Goal: Transaction & Acquisition: Book appointment/travel/reservation

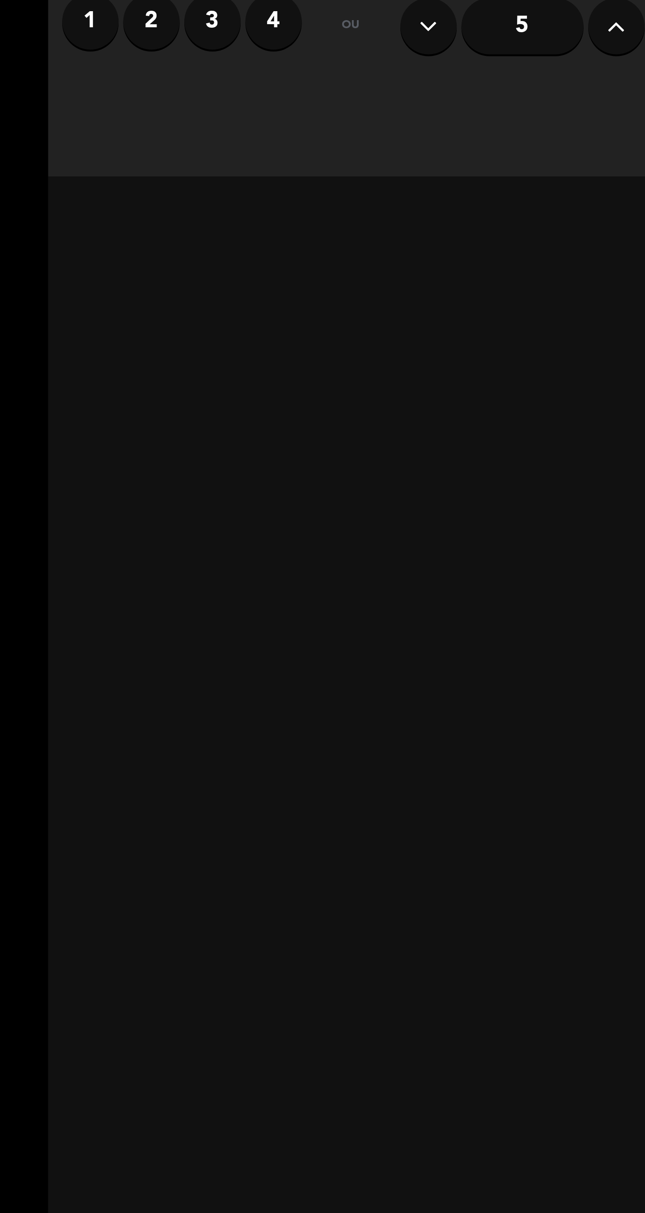
click at [207, 99] on label "4" at bounding box center [208, 89] width 27 height 27
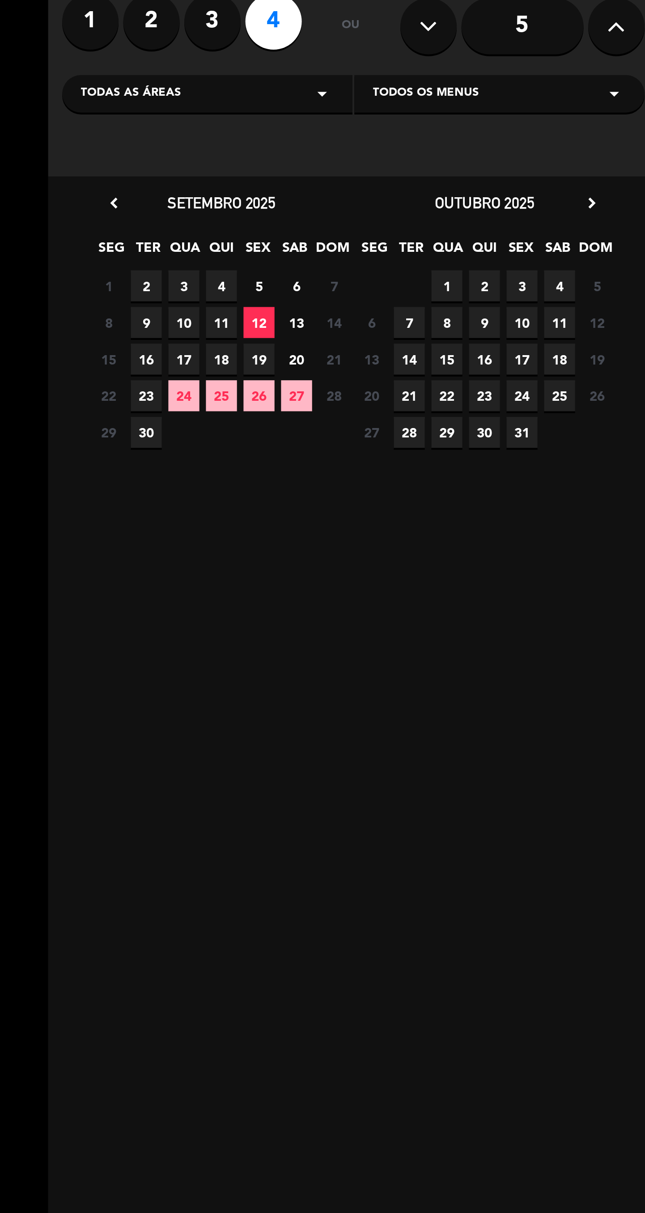
click at [187, 225] on span "11" at bounding box center [183, 232] width 15 height 15
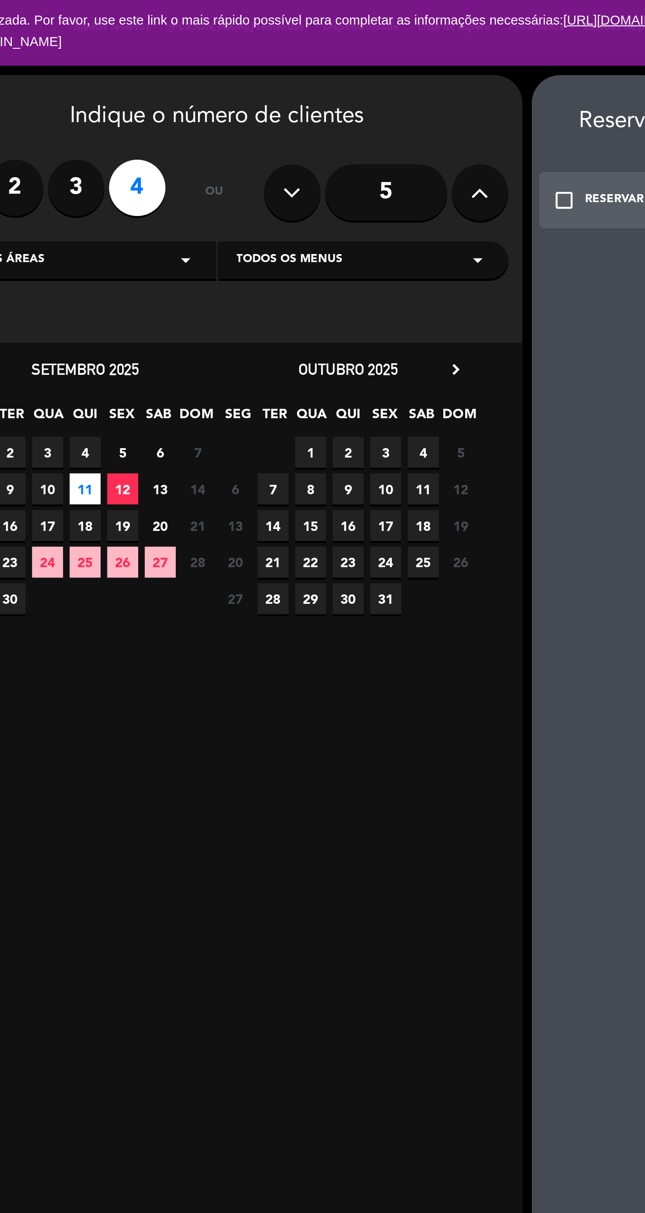
click at [184, 217] on span "4" at bounding box center [183, 215] width 15 height 15
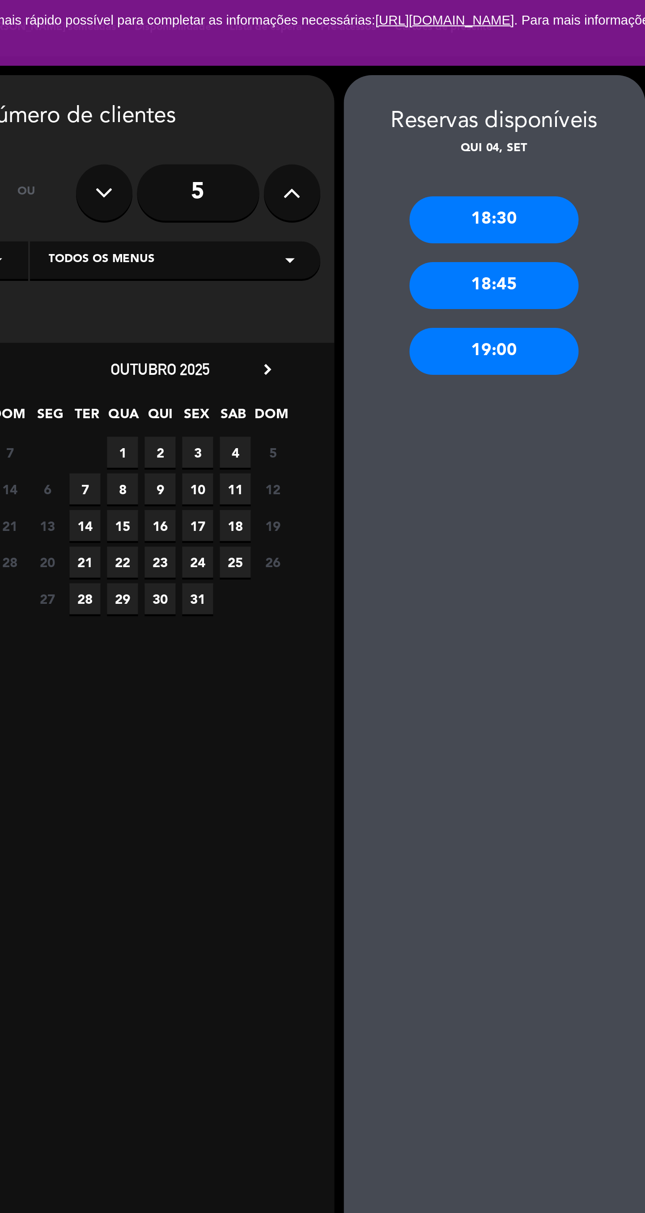
click at [477, 106] on div "18:30" at bounding box center [468, 105] width 81 height 22
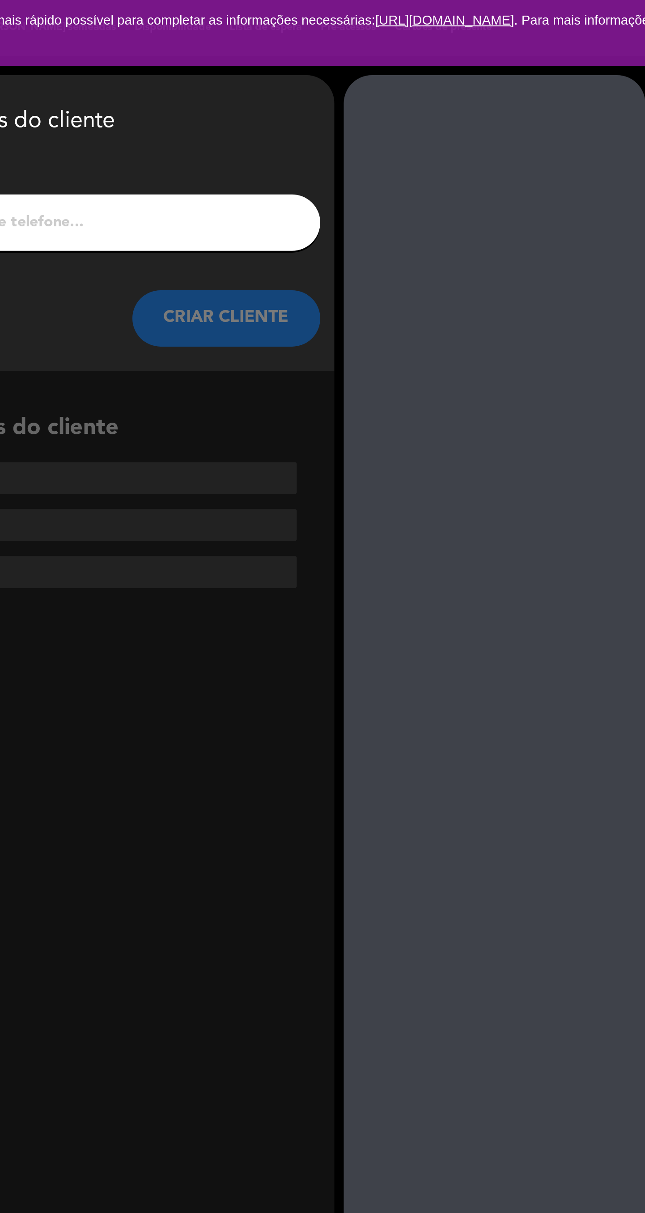
click at [343, 111] on input "1" at bounding box center [247, 106] width 264 height 13
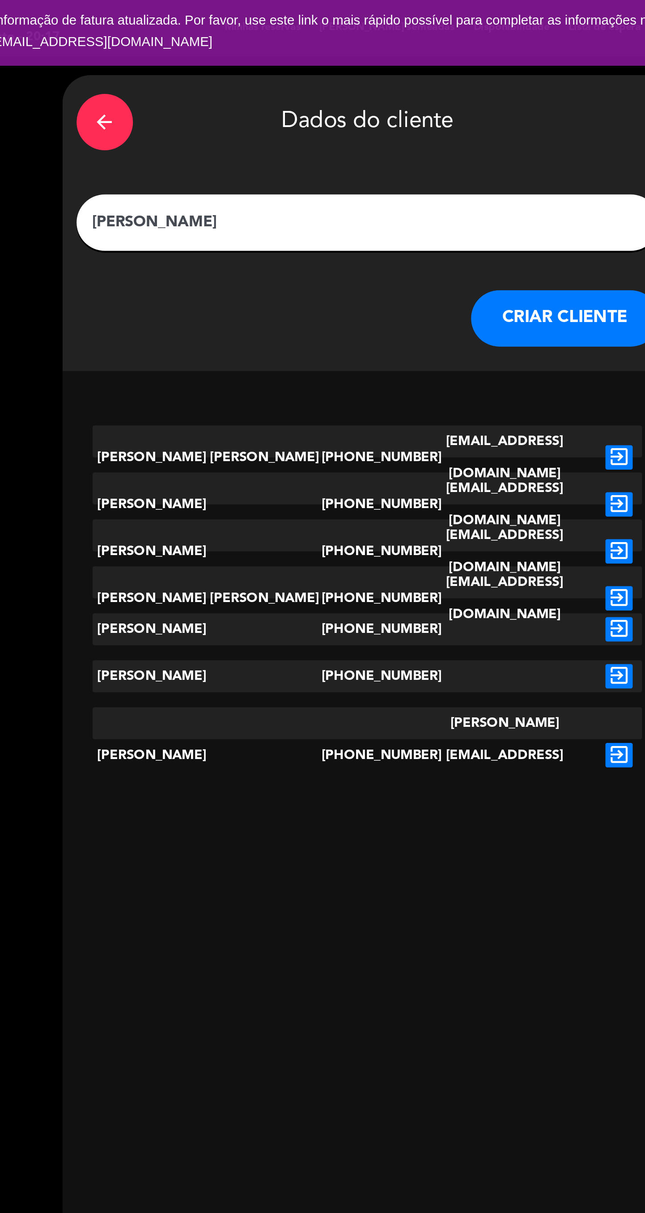
type input "[PERSON_NAME]"
click at [346, 158] on button "CRIAR CLIENTE" at bounding box center [340, 151] width 89 height 27
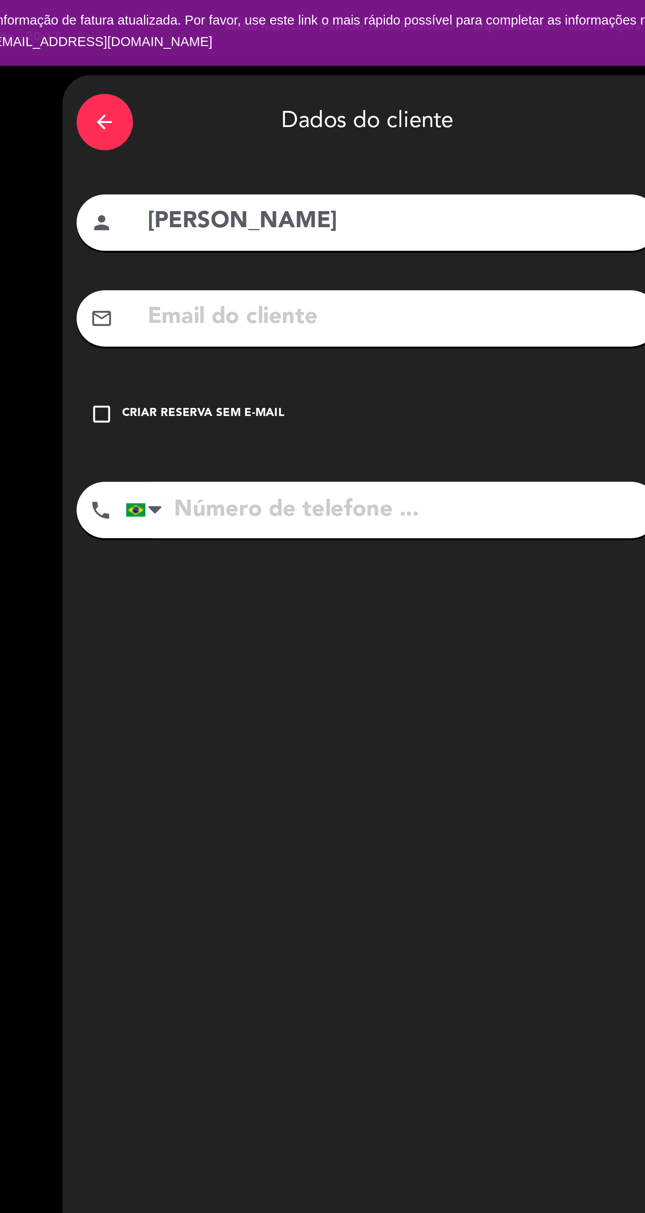
click at [259, 156] on input "text" at bounding box center [260, 151] width 238 height 18
type input "L"
type input "[EMAIL_ADDRESS][DOMAIN_NAME]"
click at [273, 238] on input "tel" at bounding box center [258, 243] width 254 height 27
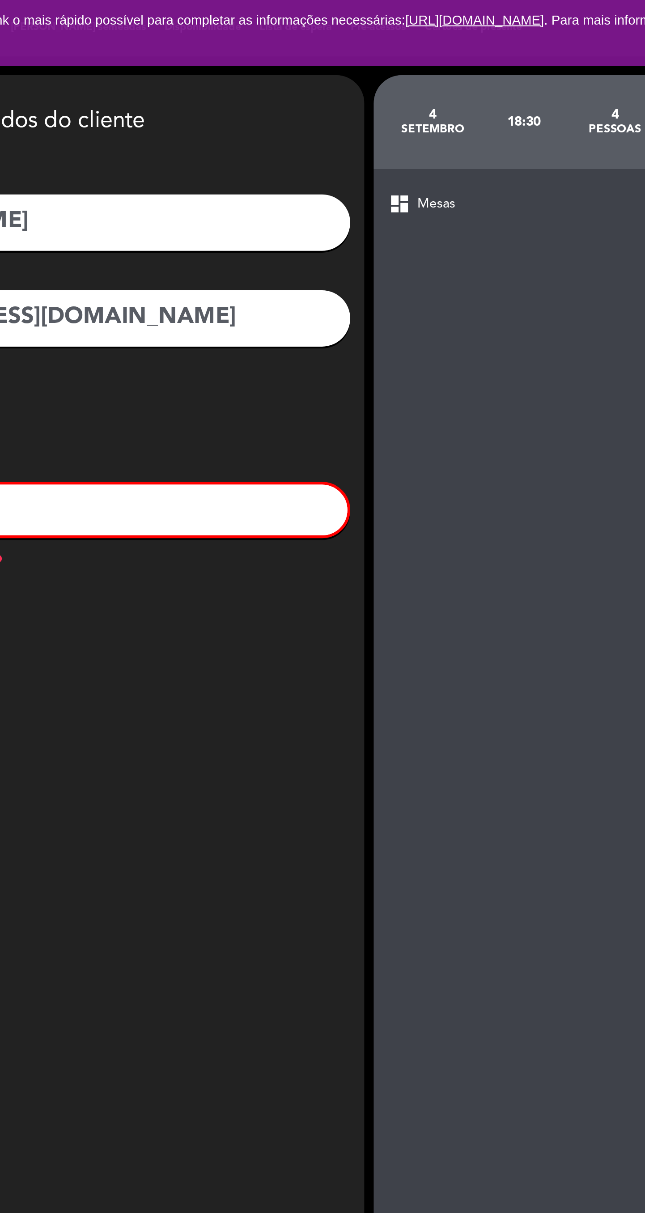
scroll to position [67, 0]
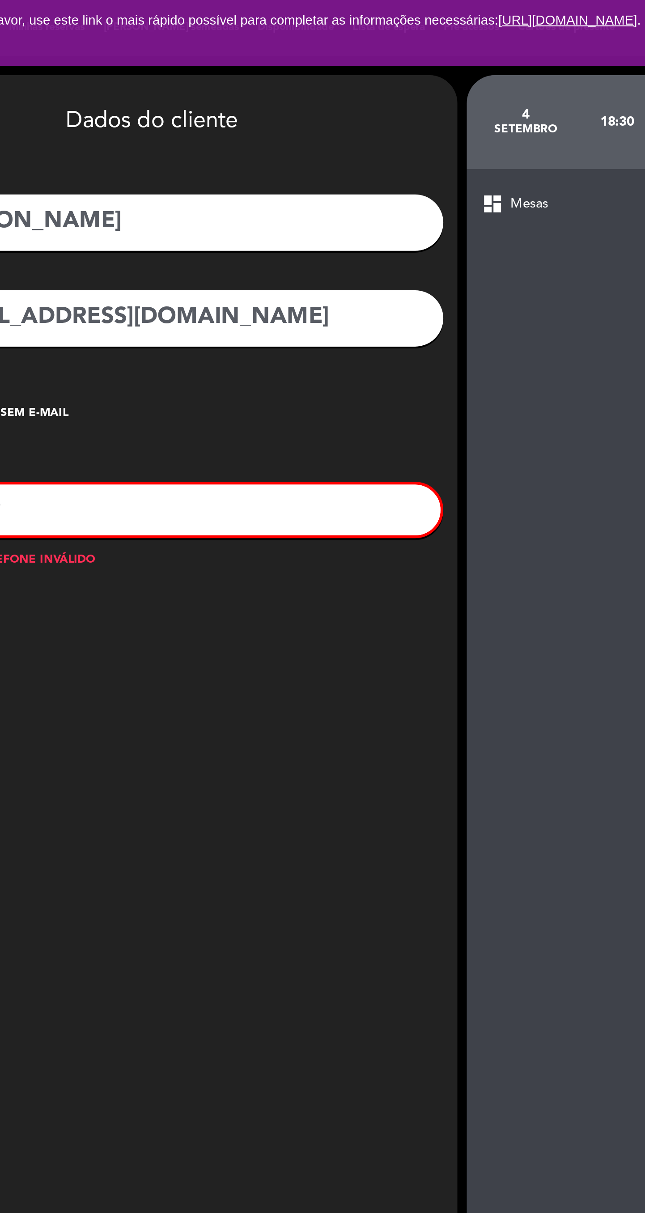
click at [325, 231] on input "779" at bounding box center [257, 243] width 251 height 24
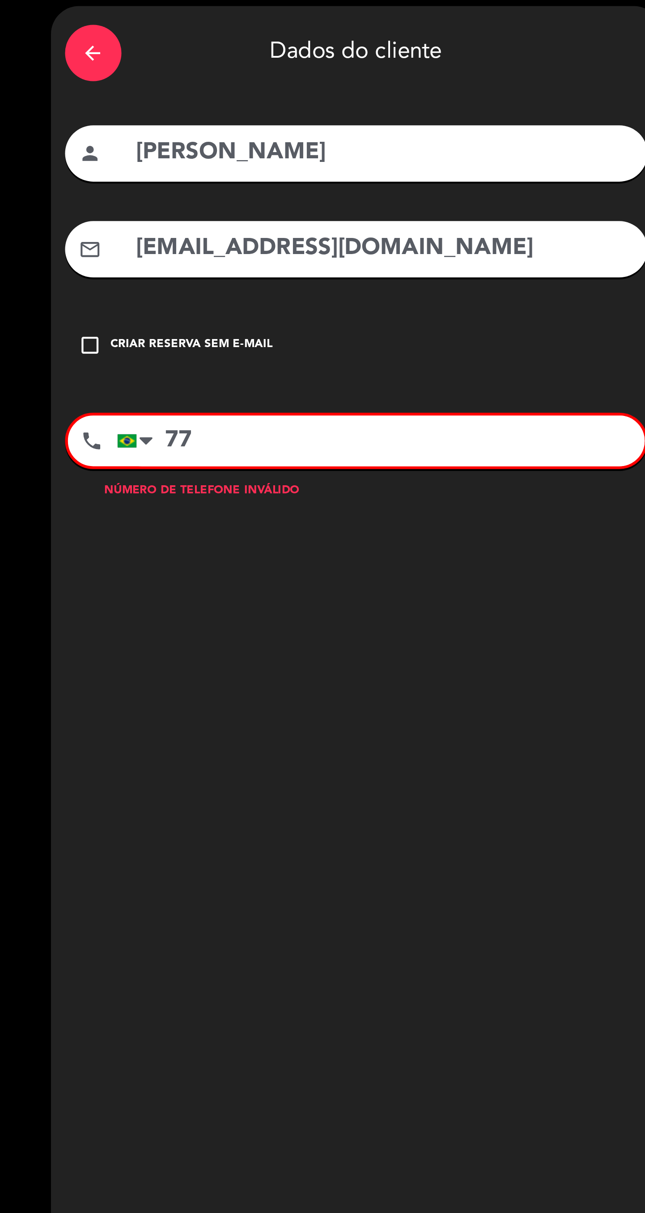
type input "7"
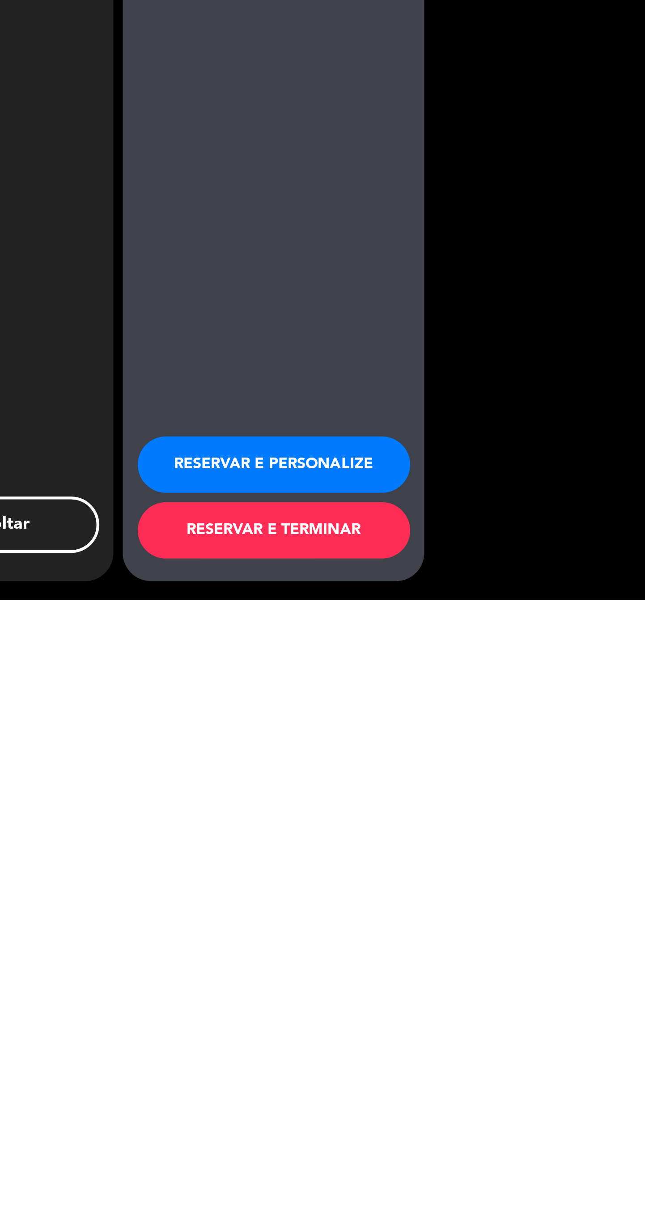
scroll to position [100, 0]
click at [498, 1180] on button "RESERVAR E TERMINAR" at bounding box center [469, 1180] width 130 height 27
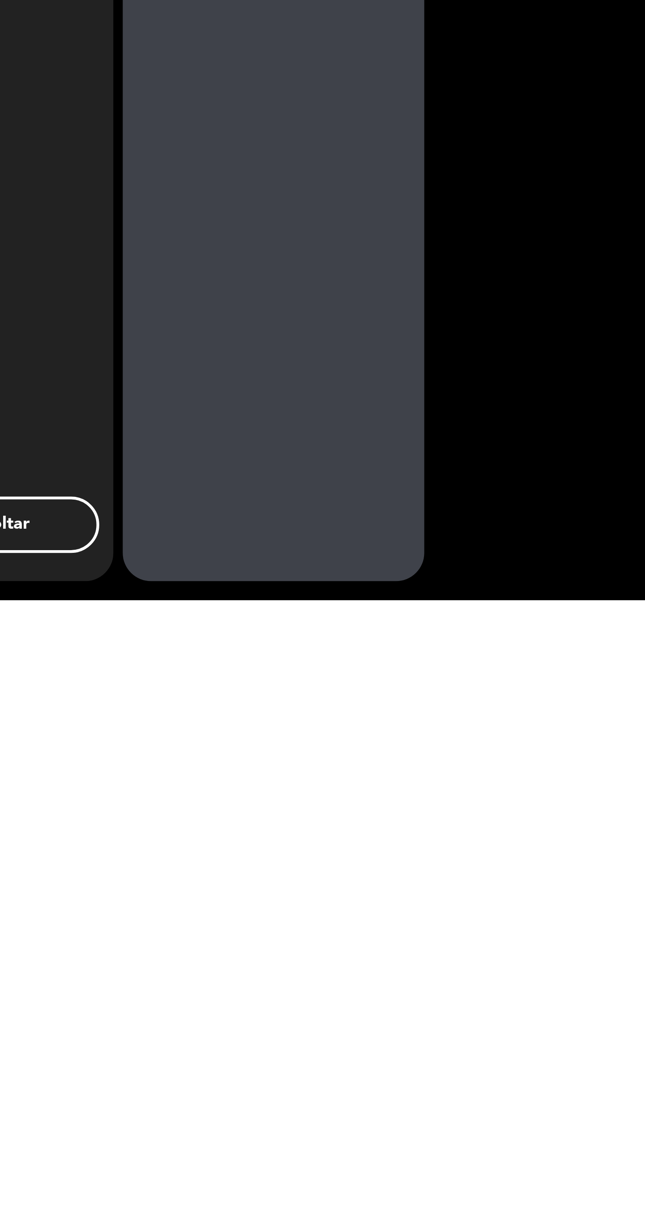
scroll to position [0, 0]
